Goal: Answer question/provide support

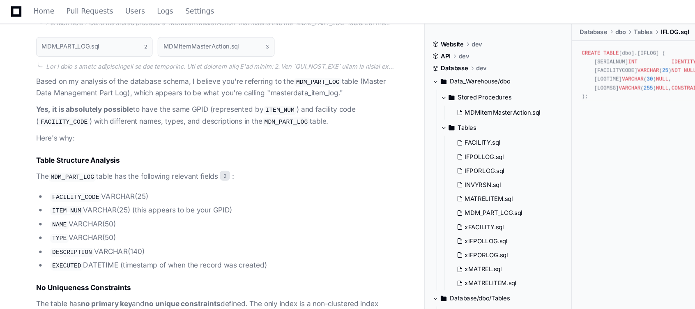
scroll to position [433, 0]
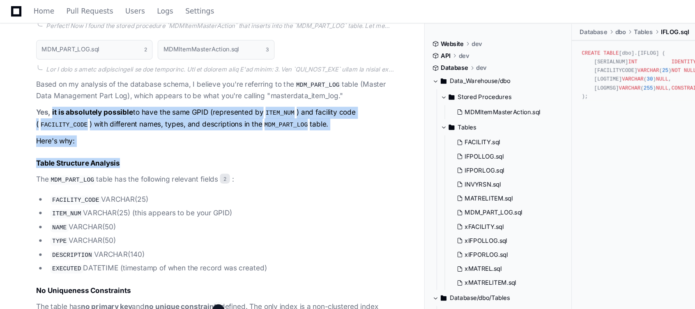
drag, startPoint x: 42, startPoint y: 89, endPoint x: 136, endPoint y: 126, distance: 101.1
click at [136, 126] on article "Based on my analysis of the database schema, I believe you're referring to the …" at bounding box center [177, 257] width 294 height 387
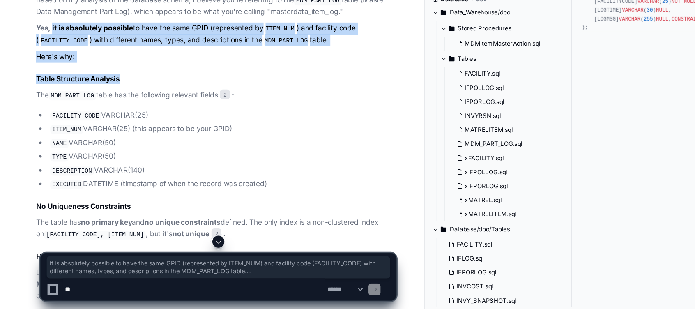
scroll to position [448, 0]
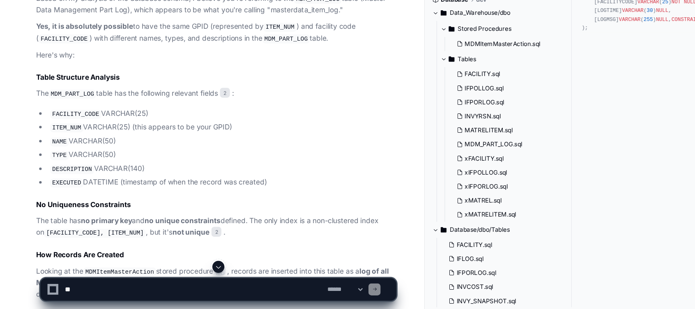
drag, startPoint x: 136, startPoint y: 126, endPoint x: 141, endPoint y: 213, distance: 87.5
click at [141, 213] on article "Based on my analysis of the database schema, I believe you're referring to the …" at bounding box center [177, 243] width 294 height 387
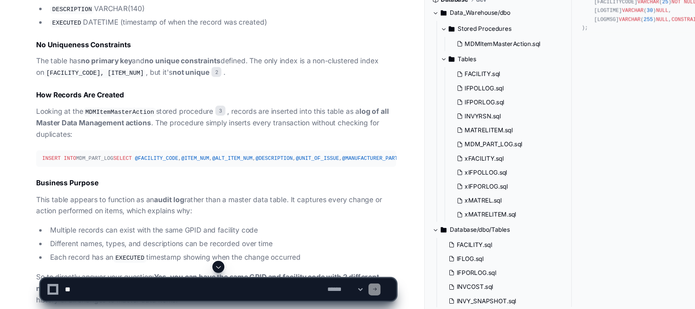
scroll to position [664, 0]
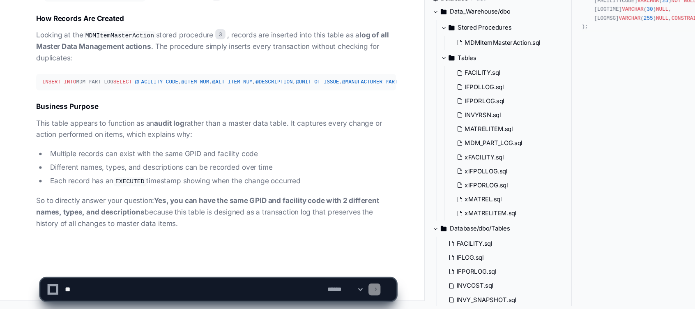
click at [101, 291] on textarea at bounding box center [158, 293] width 215 height 18
type textarea "*"
paste textarea "**********"
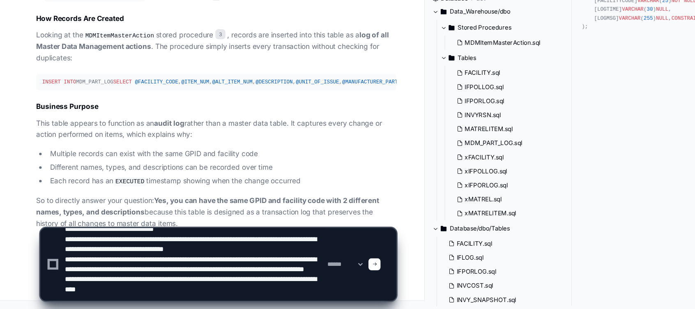
click at [129, 299] on textarea at bounding box center [158, 272] width 215 height 59
paste textarea "**********"
type textarea "**********"
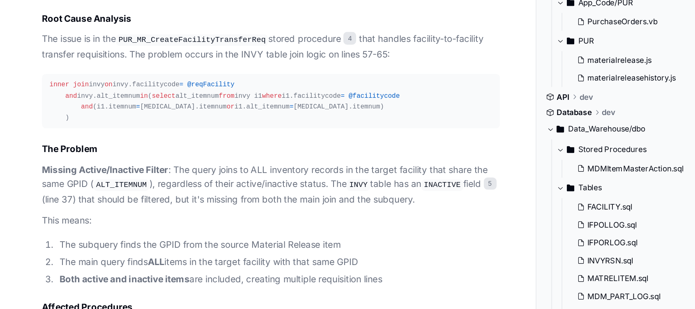
scroll to position [1381, 0]
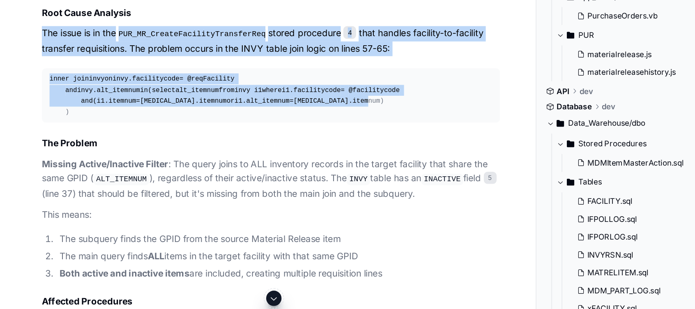
drag, startPoint x: 29, startPoint y: 108, endPoint x: 205, endPoint y: 193, distance: 194.8
click at [205, 193] on article "I've identified the root cause of the multiple line creation issue in Material …" at bounding box center [177, 287] width 294 height 499
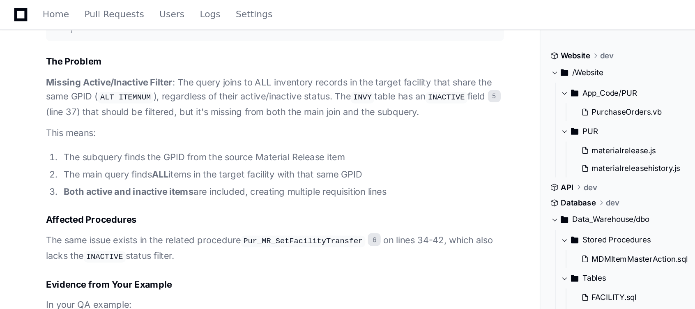
scroll to position [1484, 0]
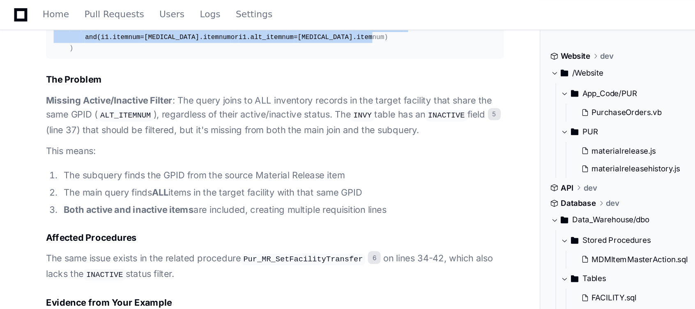
copy article "The issue is in the PUR_MR_CreateFacilityTransferReq stored procedure 4 that ha…"
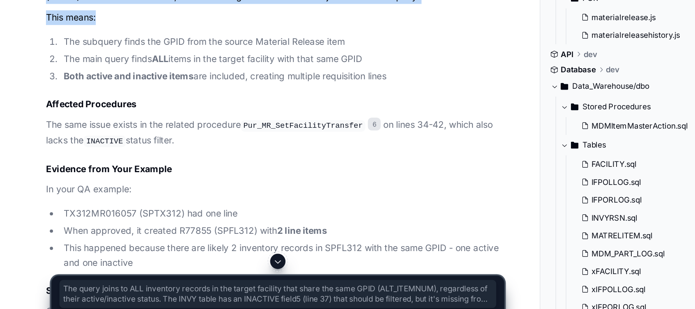
drag, startPoint x: 114, startPoint y: 121, endPoint x: 208, endPoint y: 158, distance: 101.3
click at [208, 158] on article "I've identified the root cause of the multiple line creation issue in Material …" at bounding box center [177, 184] width 294 height 499
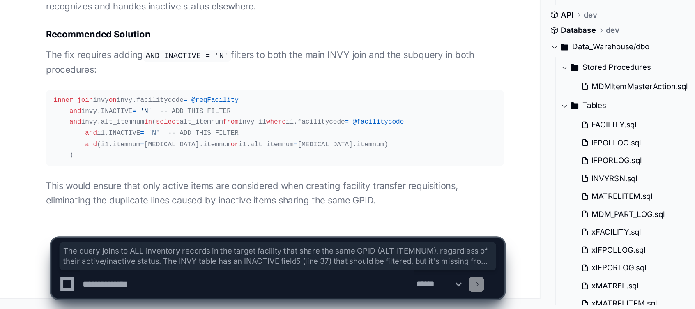
scroll to position [1767, 0]
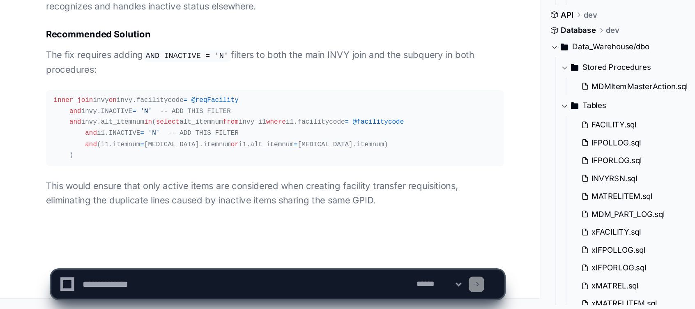
click at [257, 171] on div "inner join invy on invy.facilitycode = @reqFacility and invy.INACTIVE = 'N' -- …" at bounding box center [176, 192] width 284 height 42
click at [86, 289] on textarea at bounding box center [158, 293] width 215 height 18
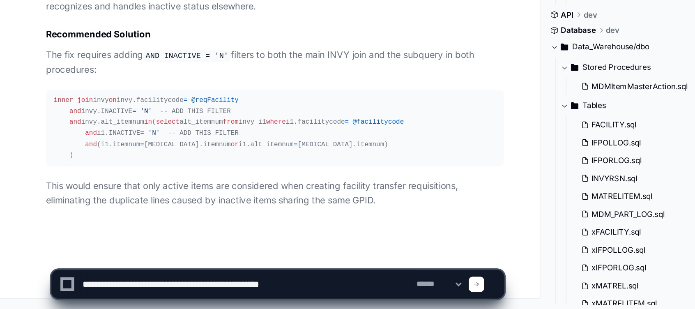
type textarea "**********"
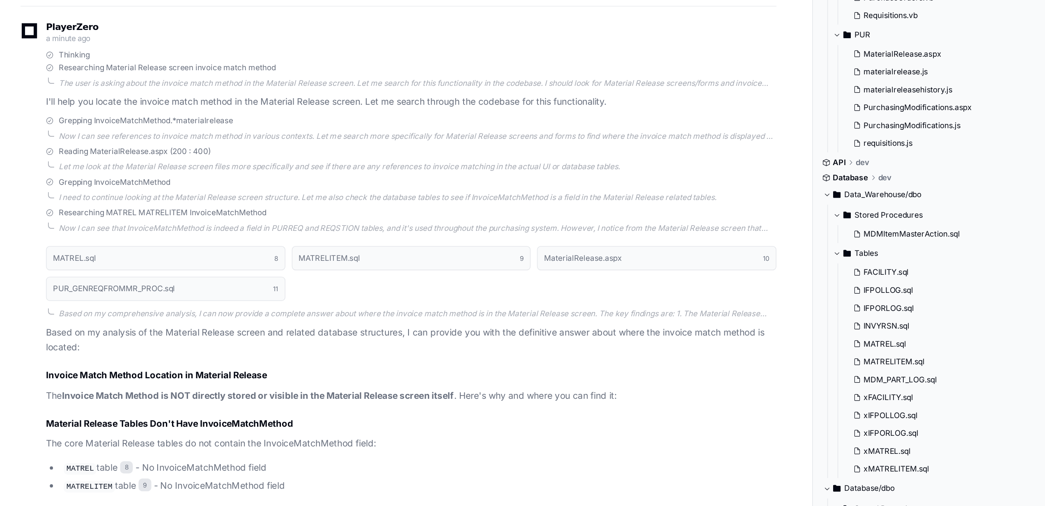
scroll to position [1756, 0]
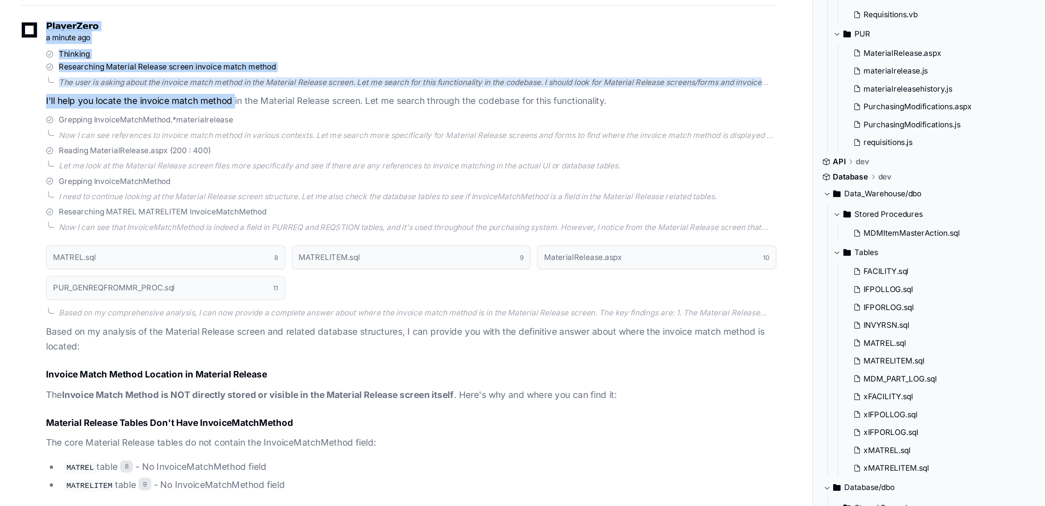
drag, startPoint x: 30, startPoint y: 169, endPoint x: 149, endPoint y: 250, distance: 144.1
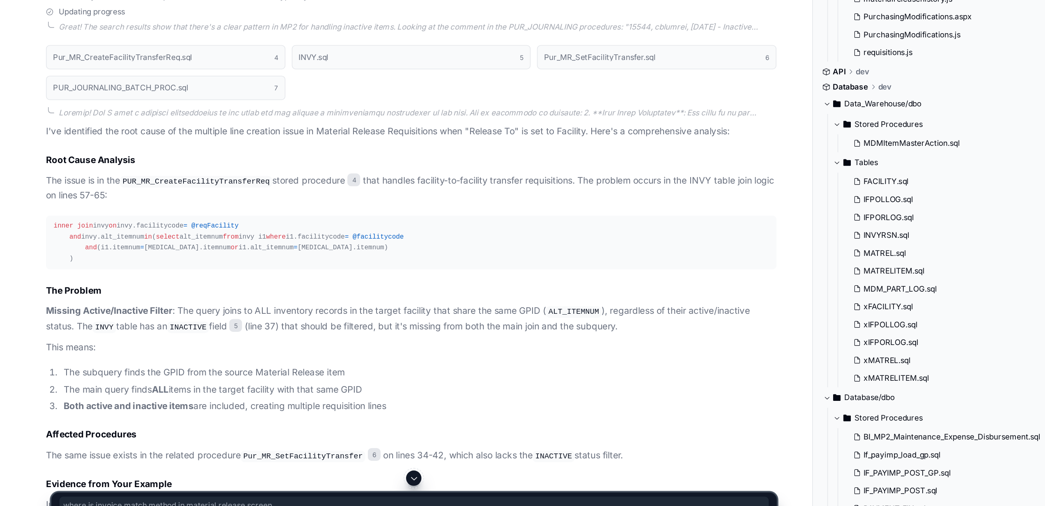
scroll to position [1112, 0]
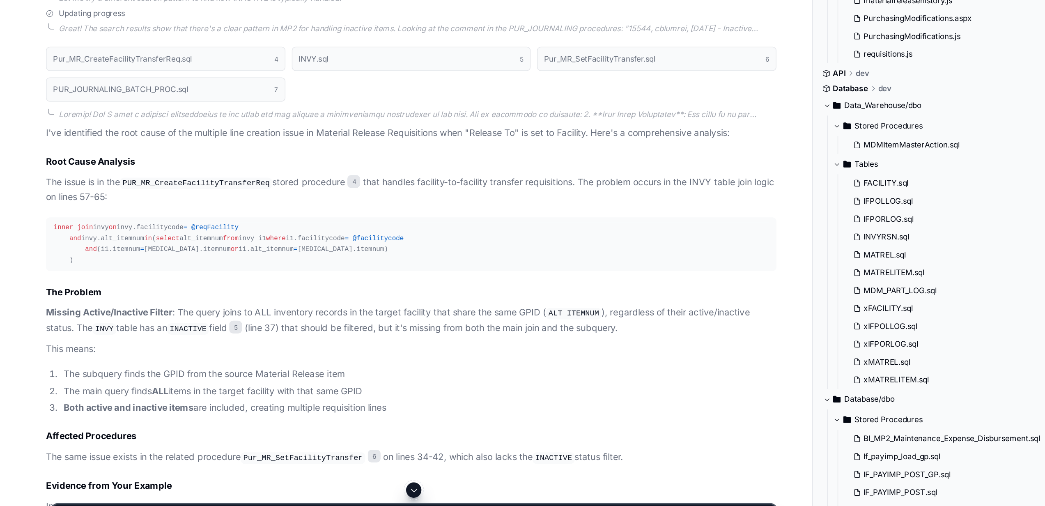
drag, startPoint x: 27, startPoint y: 284, endPoint x: 156, endPoint y: 298, distance: 129.6
click at [156, 298] on div "Pur_MR_CreateFacilityTransferReq.sql 4 INVY.sql 5 Pur_MR_SetFacilityTransfer.sq…" at bounding box center [256, 416] width 486 height 499
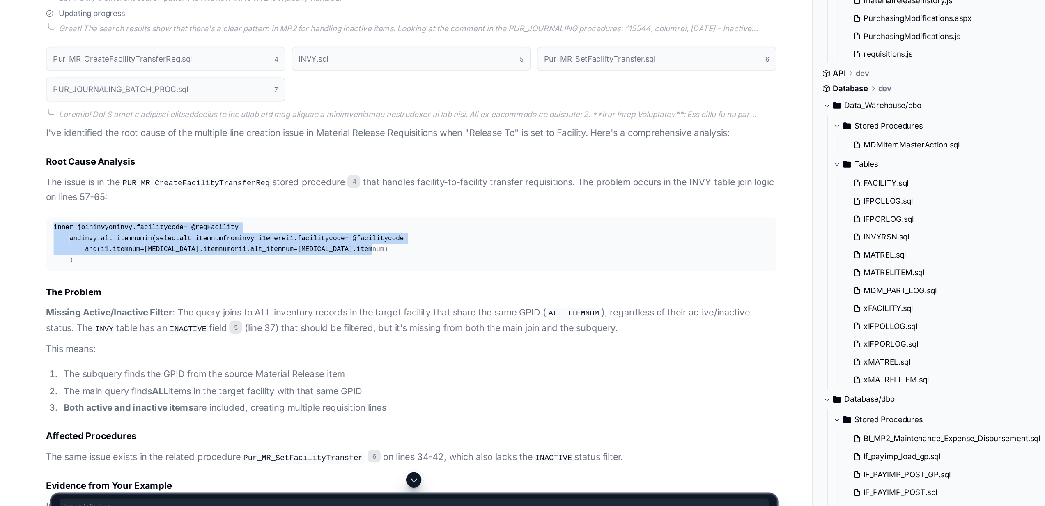
drag, startPoint x: 30, startPoint y: 313, endPoint x: 140, endPoint y: 369, distance: 122.8
click at [140, 308] on pre "inner join invy on invy.facilitycode = @reqFacility and invy.alt_itemnum in ( s…" at bounding box center [265, 299] width 470 height 35
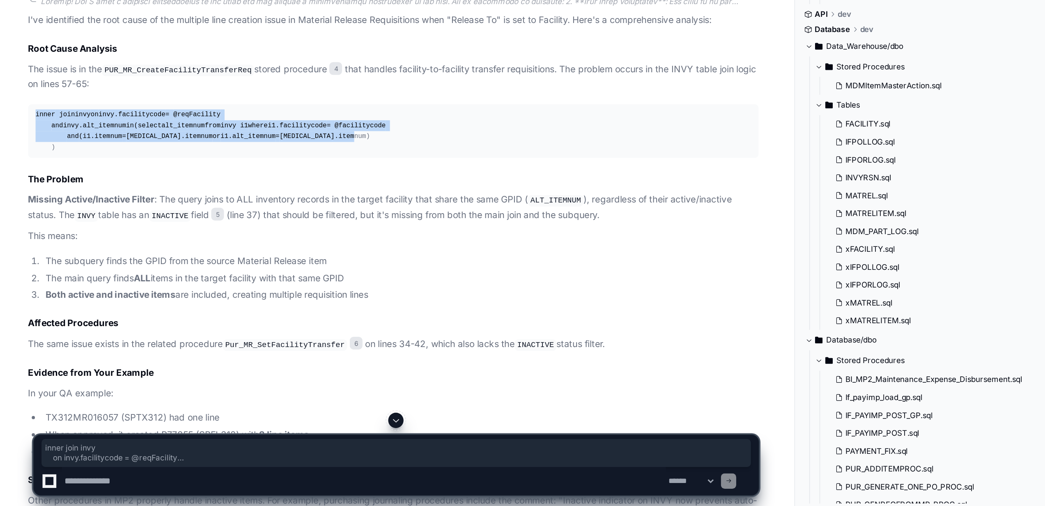
scroll to position [1170, 0]
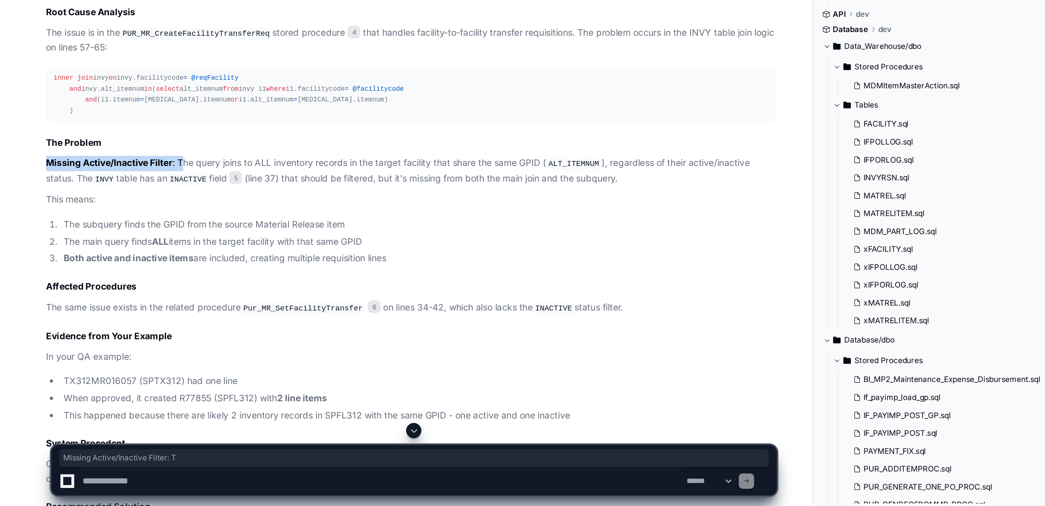
drag, startPoint x: 25, startPoint y: 348, endPoint x: 117, endPoint y: 347, distance: 92.0
click at [117, 308] on div "Pur_MR_CreateFacilityTransferReq.sql 4 INVY.sql 5 Pur_MR_SetFacilityTransfer.sq…" at bounding box center [256, 359] width 486 height 499
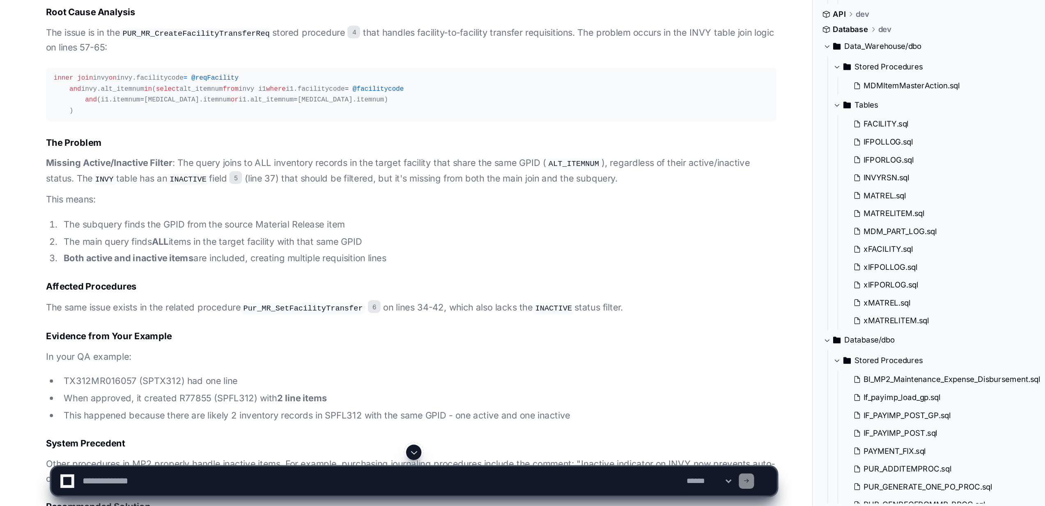
drag, startPoint x: 117, startPoint y: 347, endPoint x: 135, endPoint y: 365, distance: 26.1
click at [135, 308] on p "This means:" at bounding box center [265, 308] width 470 height 9
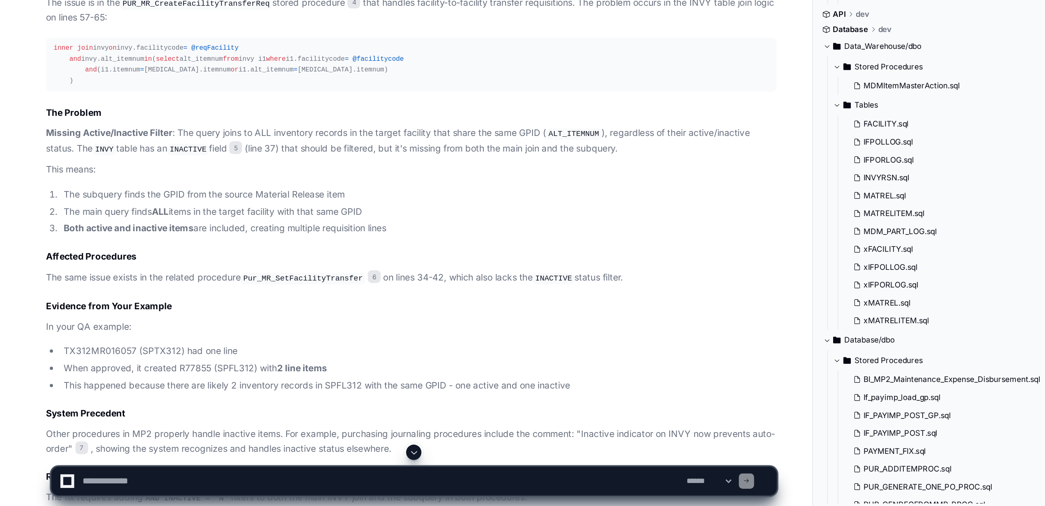
scroll to position [1191, 0]
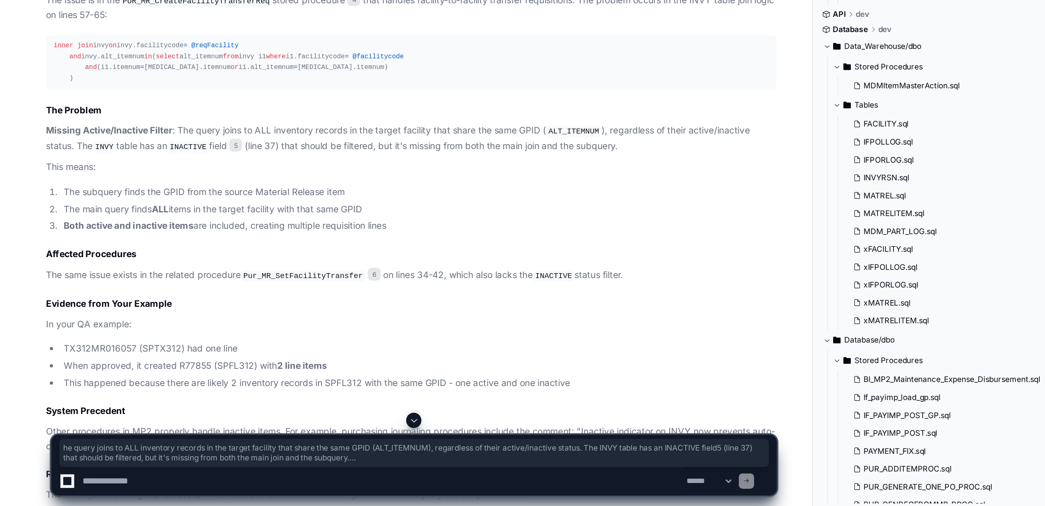
drag, startPoint x: 117, startPoint y: 323, endPoint x: 253, endPoint y: 384, distance: 149.9
click at [253, 308] on article "I've identified the root cause of the multiple line creation issue in Material …" at bounding box center [265, 365] width 470 height 443
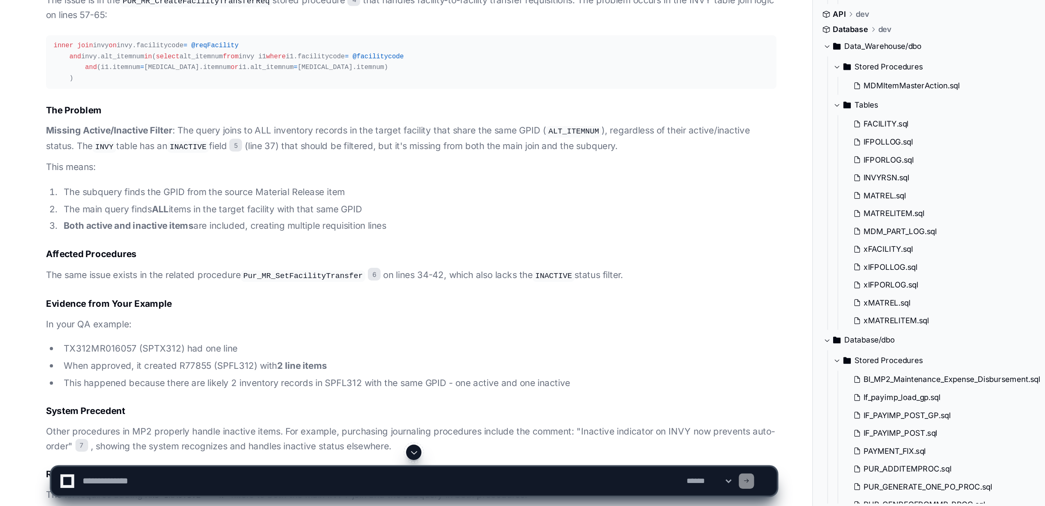
click at [110, 268] on strong "Missing Active/Inactive Filter" at bounding box center [70, 264] width 81 height 7
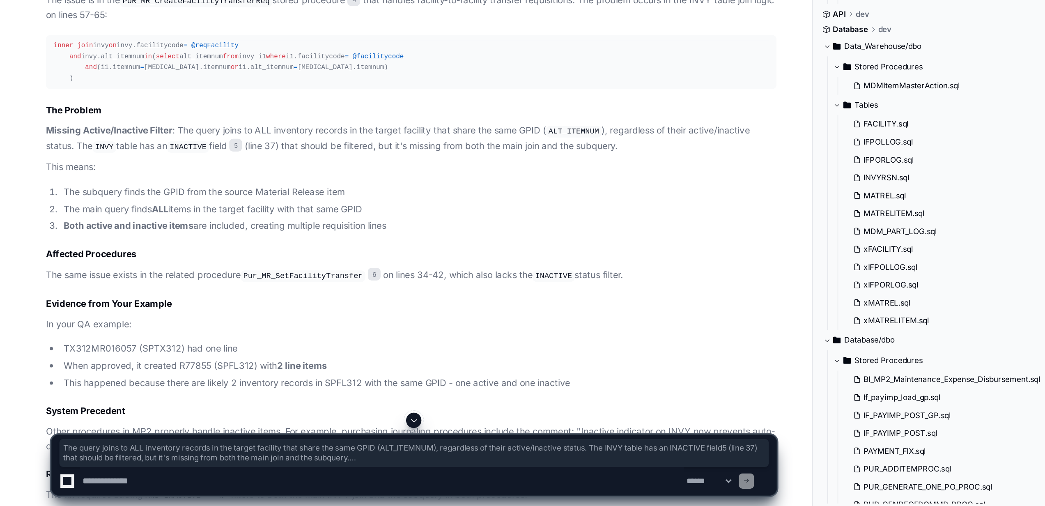
drag, startPoint x: 114, startPoint y: 323, endPoint x: 256, endPoint y: 387, distance: 155.8
click at [256, 308] on article "I've identified the root cause of the multiple line creation issue in Material …" at bounding box center [265, 365] width 470 height 443
copy article "The query joins to ALL inventory records in the target facility that share the …"
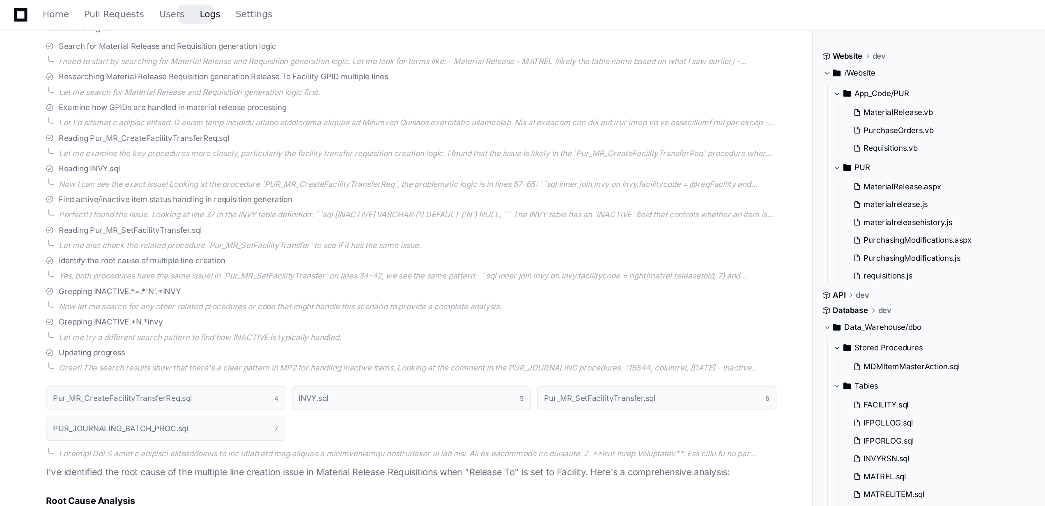
scroll to position [1027, 0]
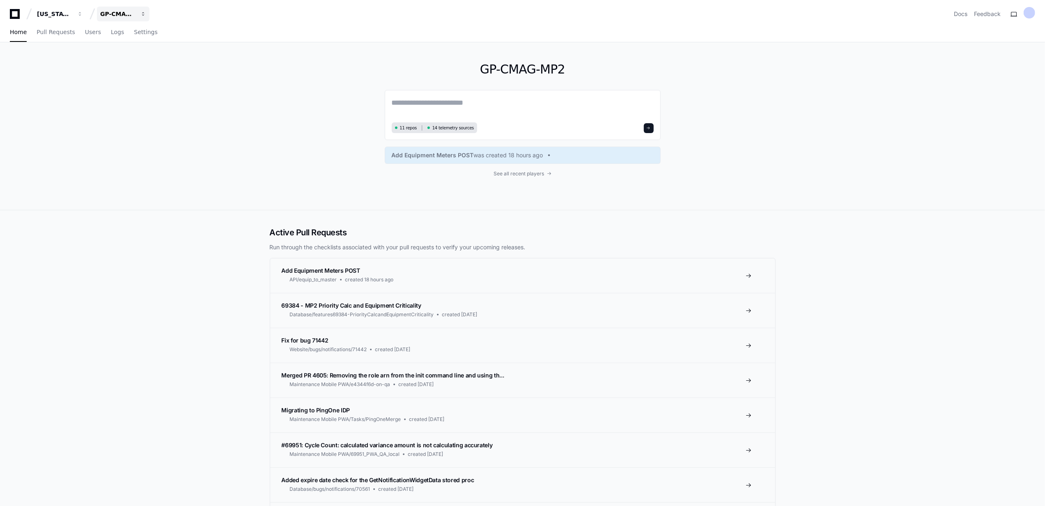
click at [128, 10] on div "GP-CMAG-MP2" at bounding box center [117, 14] width 35 height 8
click at [138, 68] on button "G GP-CMAG-MP2" at bounding box center [154, 76] width 118 height 16
click at [132, 14] on div "GP-CMAG-MP2" at bounding box center [117, 14] width 35 height 8
click at [135, 53] on button "G GP-CMAG-AS8" at bounding box center [154, 60] width 118 height 16
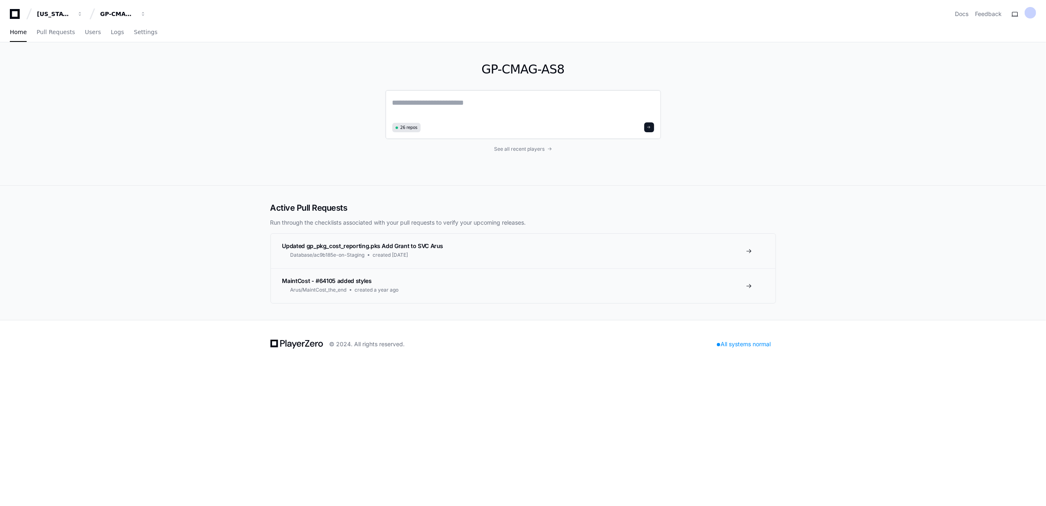
click at [470, 107] on textarea at bounding box center [523, 108] width 262 height 23
click at [518, 146] on span "See all recent players" at bounding box center [519, 149] width 50 height 7
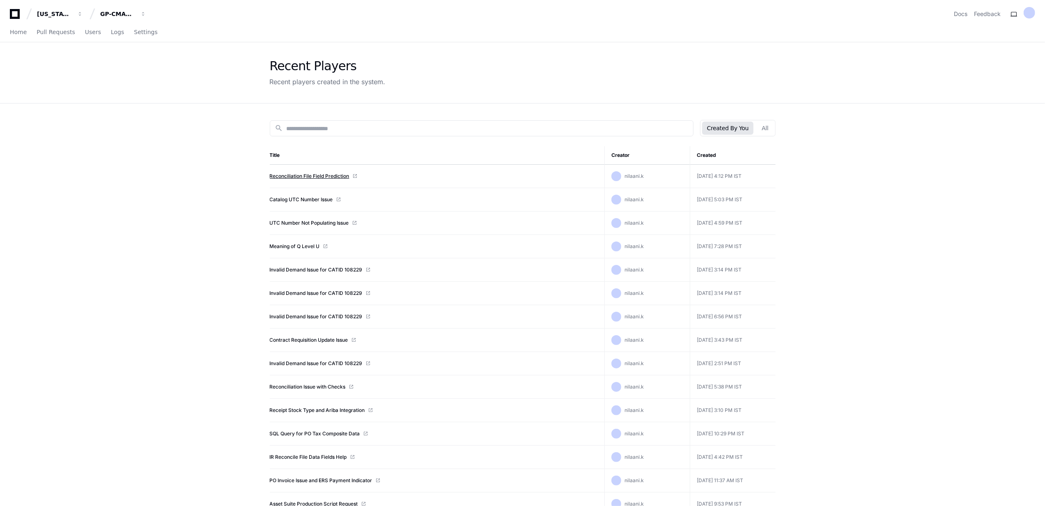
click at [323, 173] on link "Reconciliation File Field Prediction" at bounding box center [310, 176] width 80 height 7
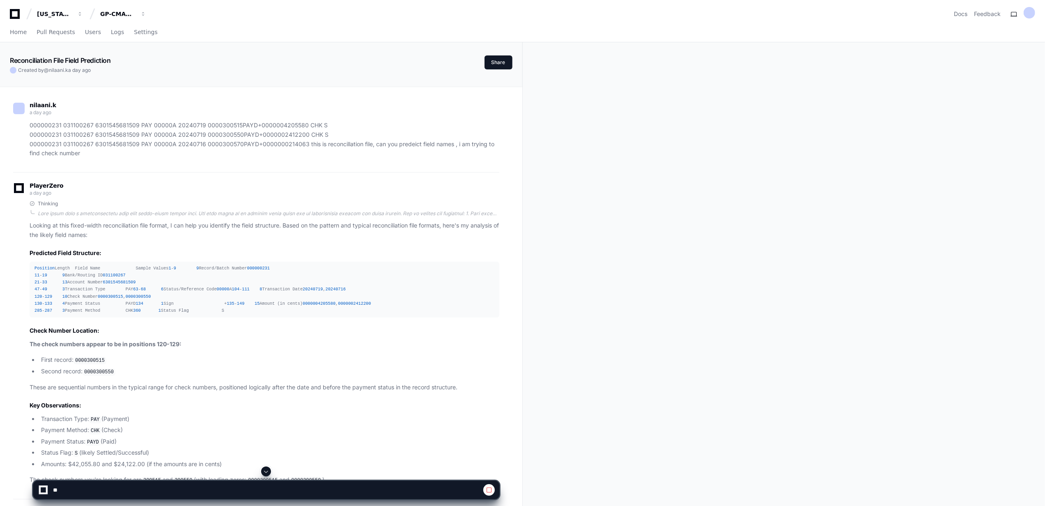
click at [266, 468] on span at bounding box center [266, 471] width 7 height 7
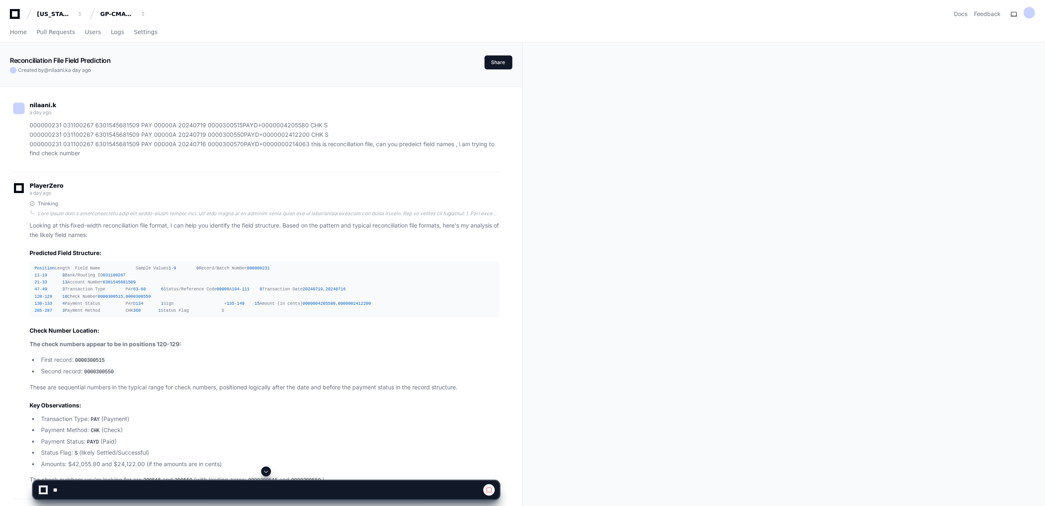
click at [266, 468] on span at bounding box center [266, 471] width 7 height 7
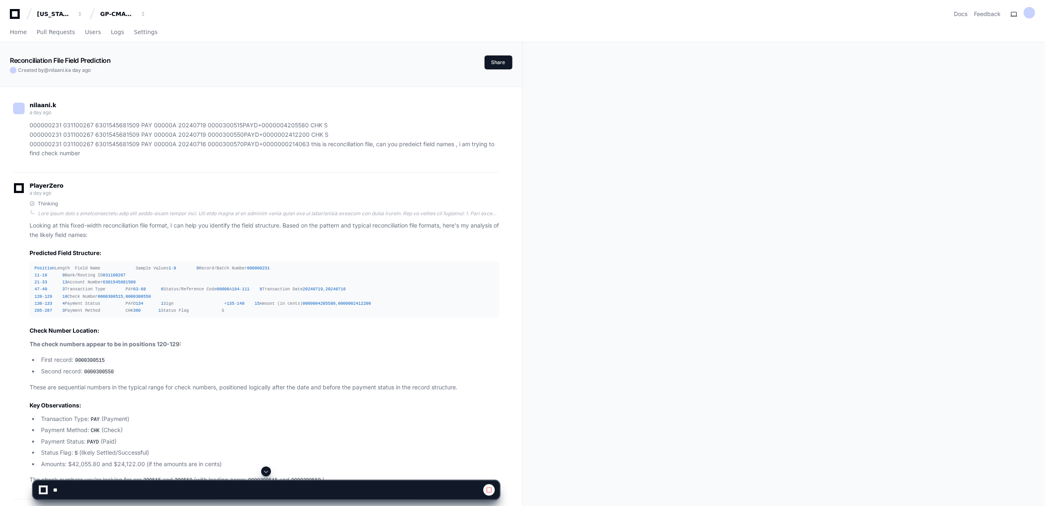
click at [266, 468] on span at bounding box center [266, 471] width 7 height 7
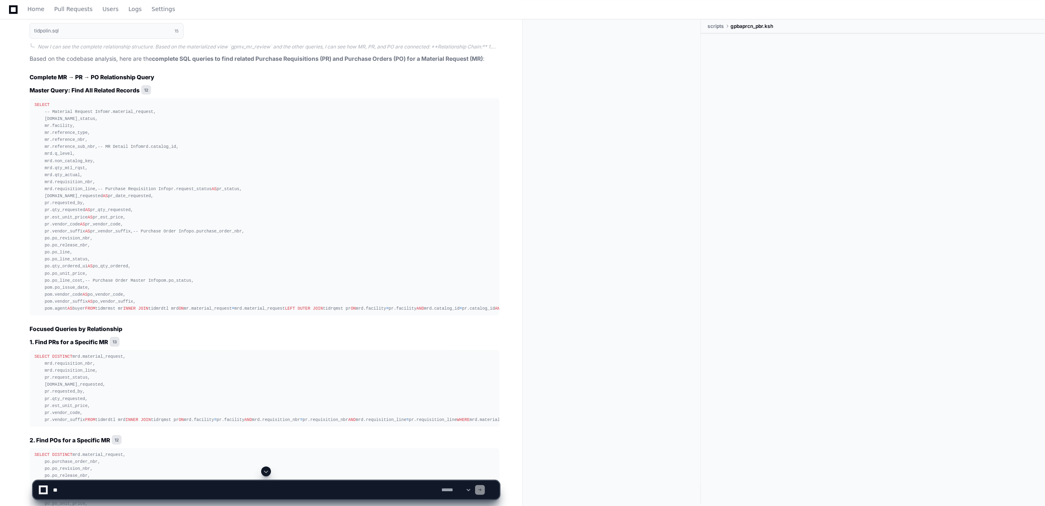
click at [266, 468] on span at bounding box center [266, 471] width 7 height 7
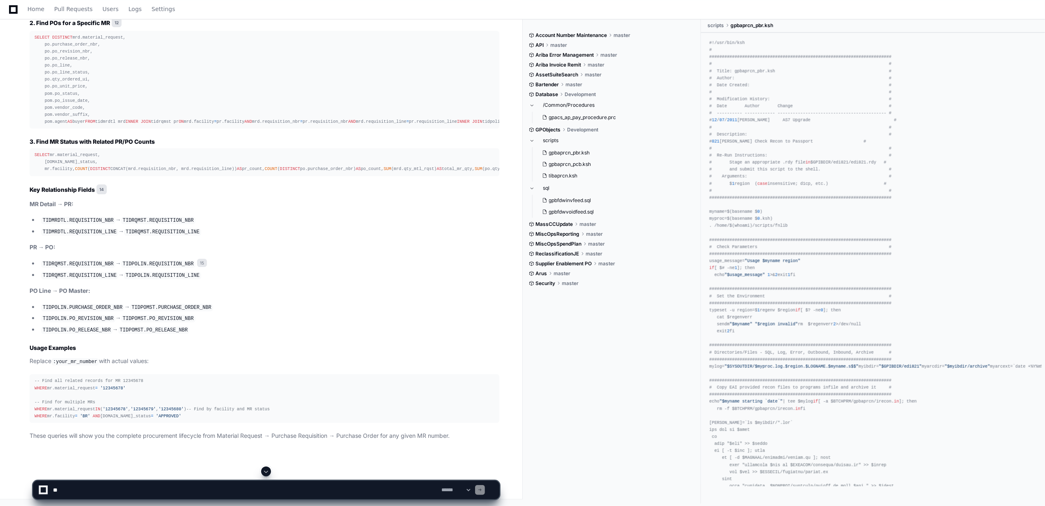
click at [266, 468] on span at bounding box center [266, 471] width 7 height 7
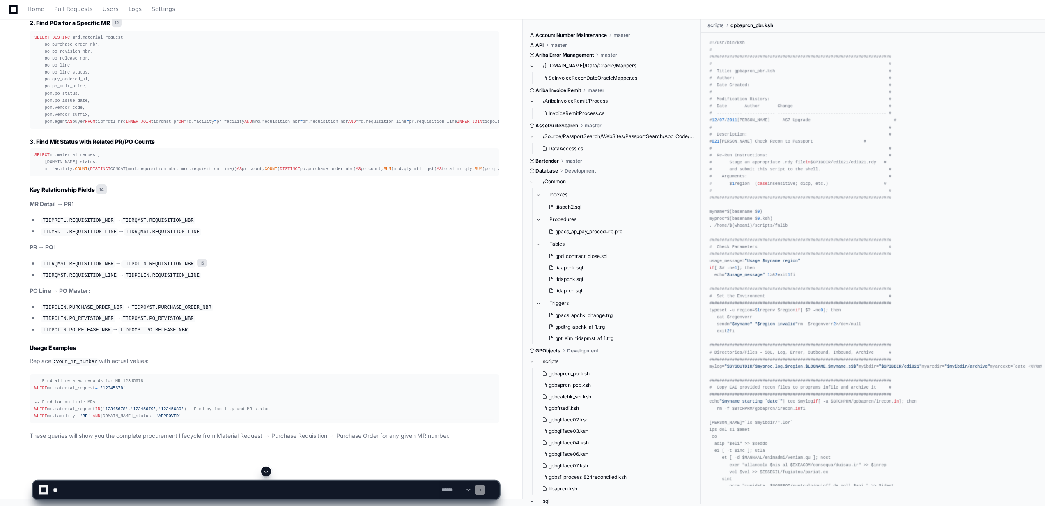
scroll to position [9862, 0]
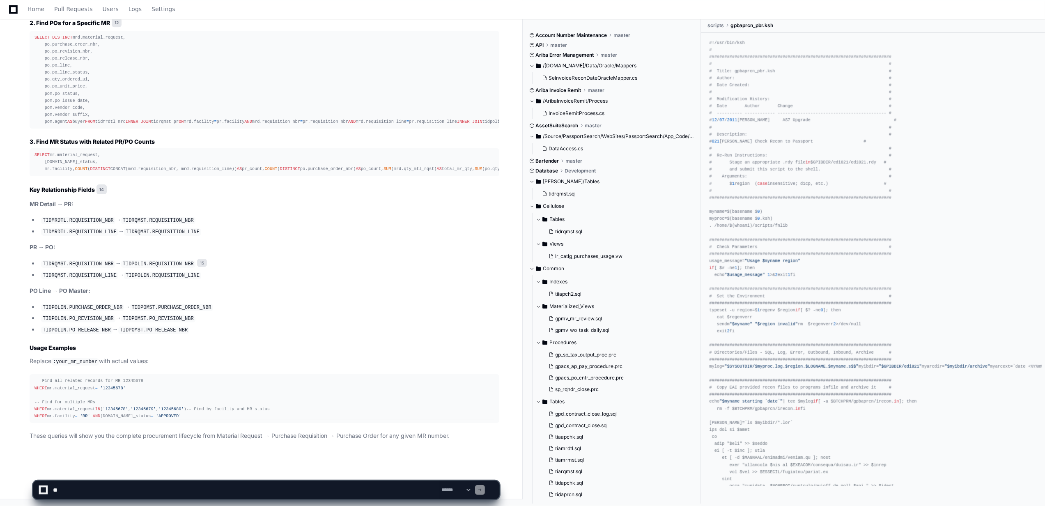
click at [266, 468] on app-app-chat-input "**********" at bounding box center [266, 482] width 467 height 33
click at [66, 490] on textarea at bounding box center [245, 490] width 388 height 18
paste textarea "**********"
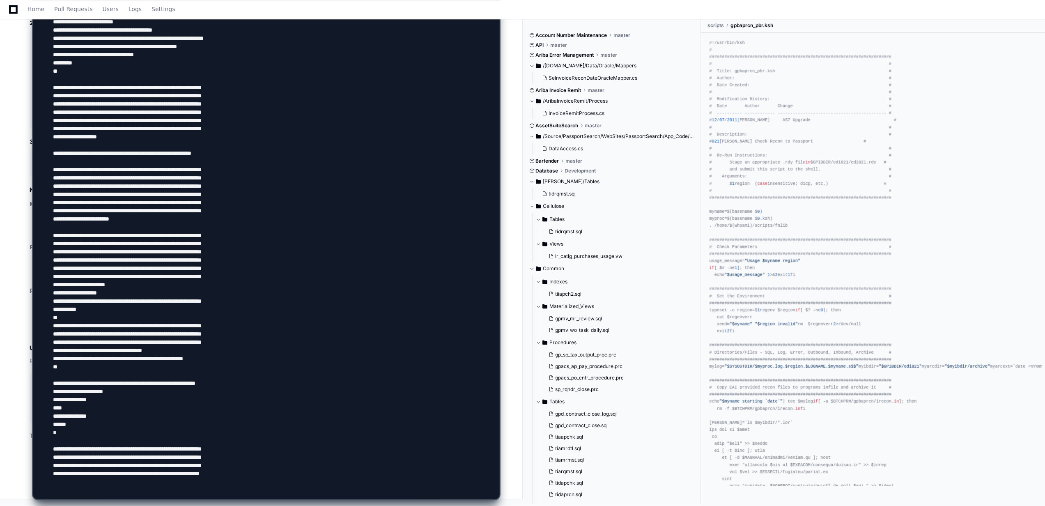
paste textarea "**********"
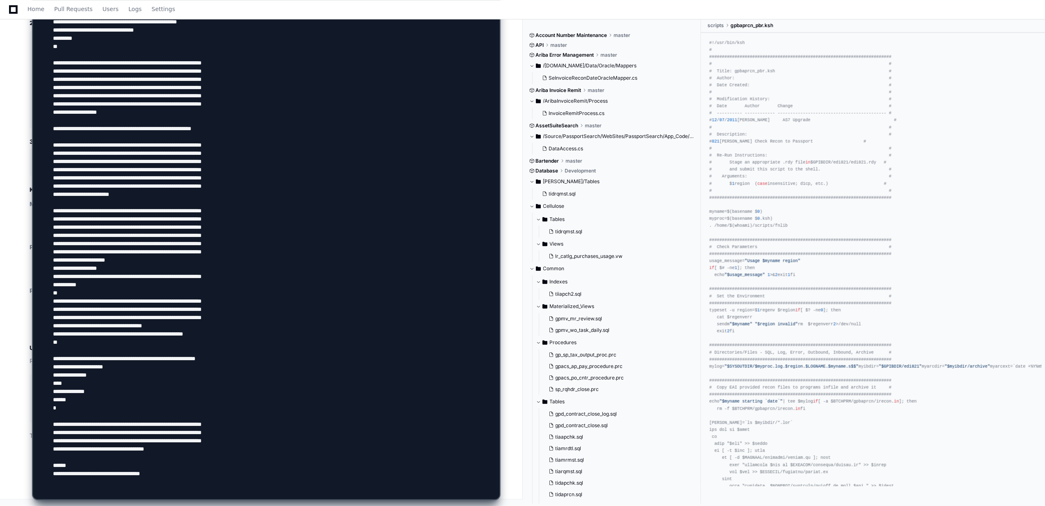
scroll to position [9732, 0]
type textarea "**********"
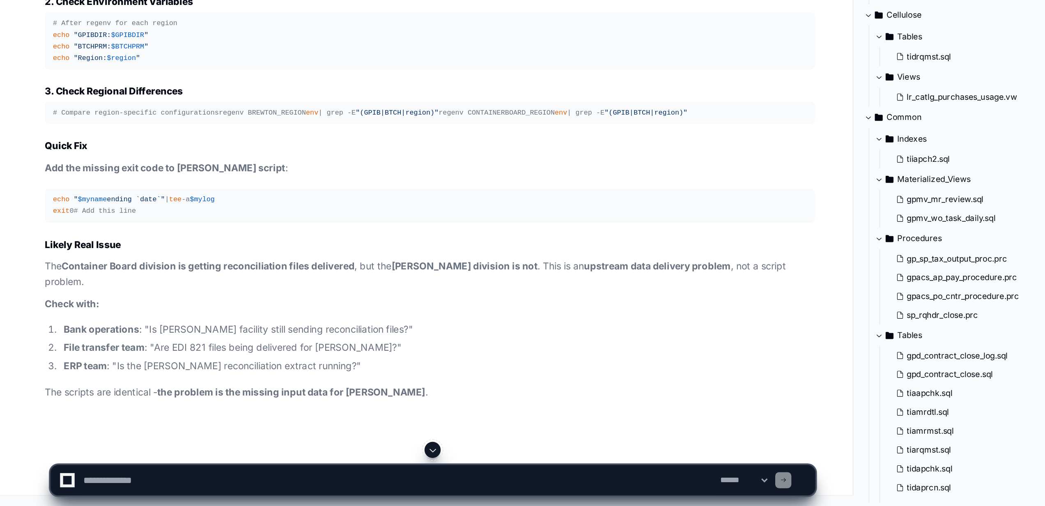
scroll to position [13239, 0]
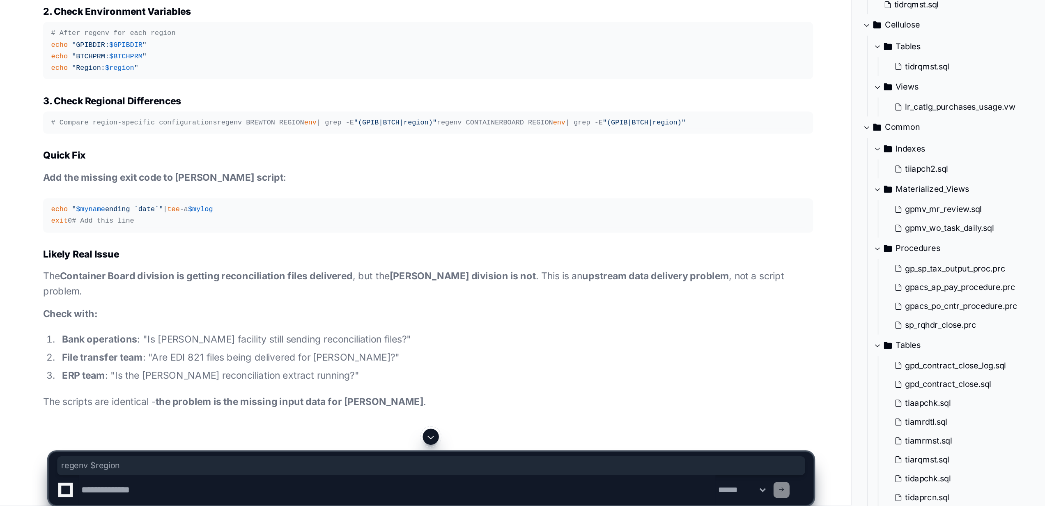
drag, startPoint x: 34, startPoint y: 343, endPoint x: 68, endPoint y: 340, distance: 34.6
copy div "regenv $region"
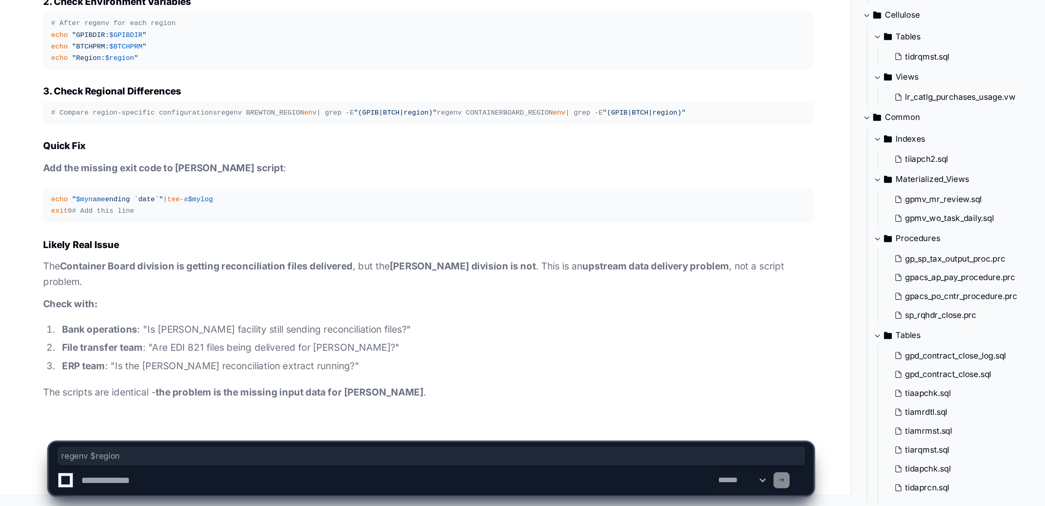
scroll to position [13717, 0]
